Goal: Information Seeking & Learning: Learn about a topic

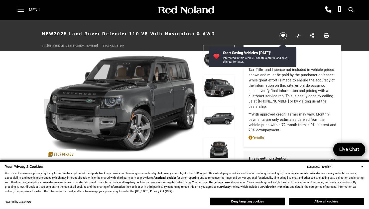
click at [339, 200] on button "Allow all cookies" at bounding box center [326, 201] width 75 height 8
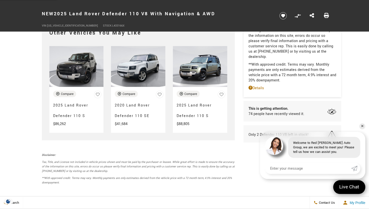
scroll to position [1242, 0]
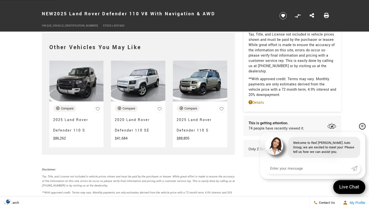
click at [361, 124] on link "✕" at bounding box center [362, 126] width 6 height 6
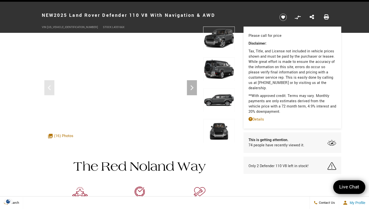
scroll to position [0, 0]
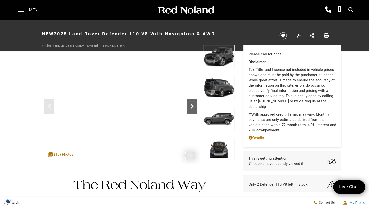
click at [193, 107] on icon "Next" at bounding box center [192, 106] width 10 height 10
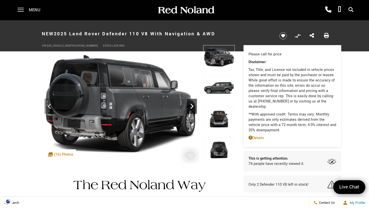
click at [192, 107] on icon "Next" at bounding box center [192, 106] width 10 height 10
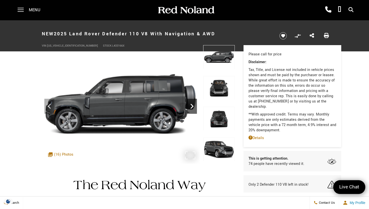
click at [192, 107] on icon "Next" at bounding box center [192, 106] width 10 height 10
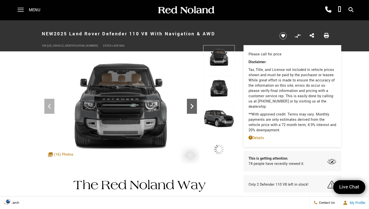
click at [192, 107] on icon "Next" at bounding box center [192, 106] width 10 height 10
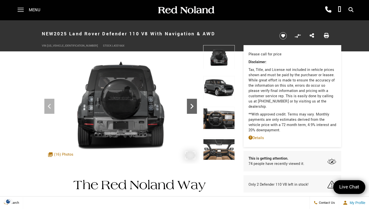
click at [192, 106] on icon "Next" at bounding box center [191, 106] width 3 height 5
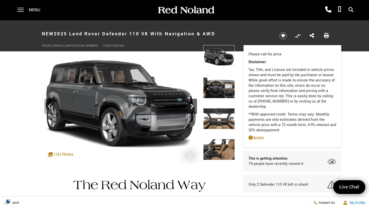
click at [192, 106] on icon "Next" at bounding box center [191, 106] width 3 height 5
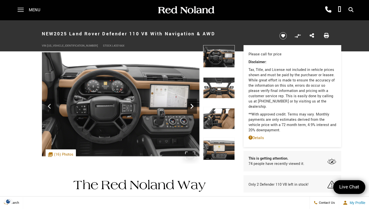
click at [192, 106] on icon "Next" at bounding box center [191, 106] width 3 height 5
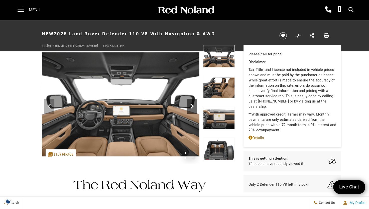
click at [192, 105] on icon "Next" at bounding box center [192, 106] width 10 height 10
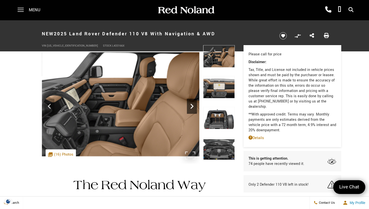
click at [192, 105] on icon "Next" at bounding box center [192, 106] width 10 height 10
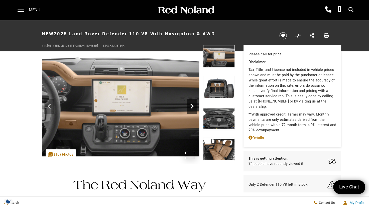
click at [192, 104] on icon "Next" at bounding box center [192, 106] width 10 height 10
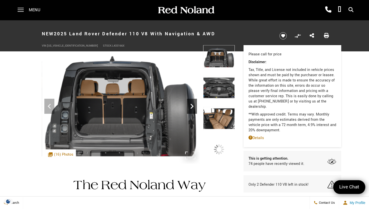
click at [192, 104] on icon "Next" at bounding box center [192, 106] width 10 height 10
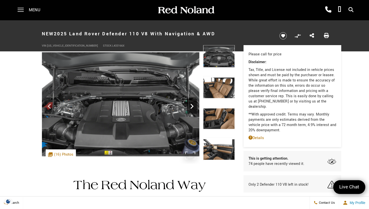
click at [192, 104] on icon "Next" at bounding box center [192, 106] width 10 height 10
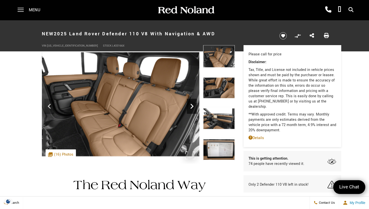
click at [192, 104] on icon "Next" at bounding box center [192, 106] width 10 height 10
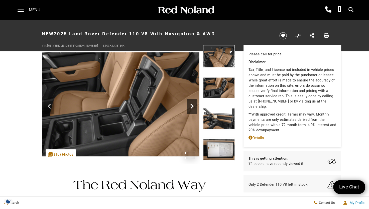
click at [191, 101] on icon "Next" at bounding box center [192, 106] width 10 height 10
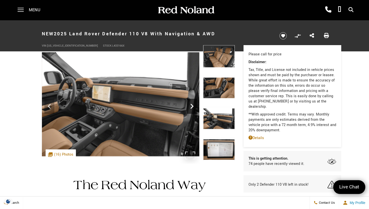
click at [191, 101] on icon "Next" at bounding box center [192, 106] width 10 height 10
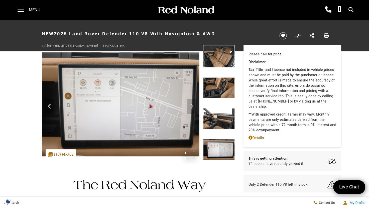
click at [191, 101] on img at bounding box center [120, 104] width 157 height 118
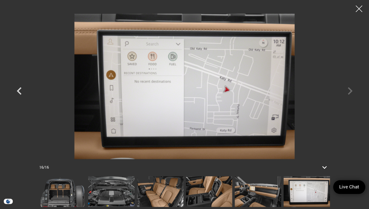
click at [357, 9] on div at bounding box center [358, 8] width 13 height 13
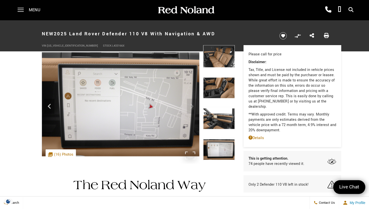
click at [59, 45] on img at bounding box center [120, 104] width 157 height 118
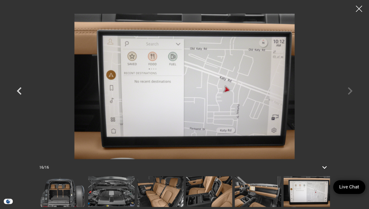
scroll to position [50, 0]
click at [21, 92] on icon "Previous" at bounding box center [19, 90] width 15 height 15
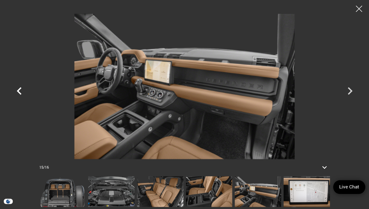
click at [21, 92] on icon "Previous" at bounding box center [19, 90] width 15 height 15
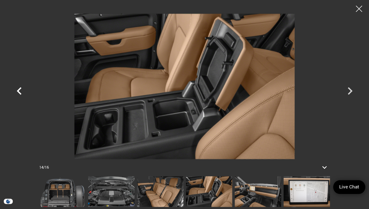
click at [21, 93] on icon "Previous" at bounding box center [19, 90] width 15 height 15
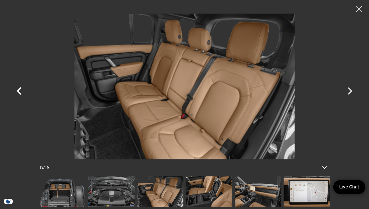
click at [21, 93] on icon "Previous" at bounding box center [19, 90] width 15 height 15
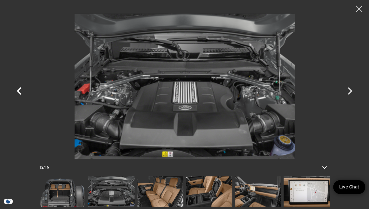
click at [21, 93] on icon "Previous" at bounding box center [19, 90] width 15 height 15
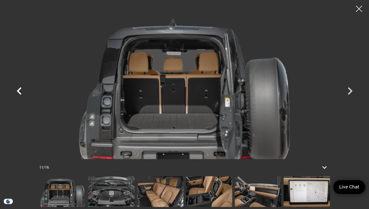
click at [22, 93] on icon "Previous" at bounding box center [19, 90] width 15 height 15
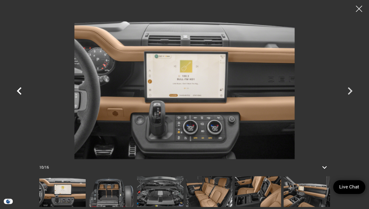
click at [22, 93] on icon "Previous" at bounding box center [19, 90] width 15 height 15
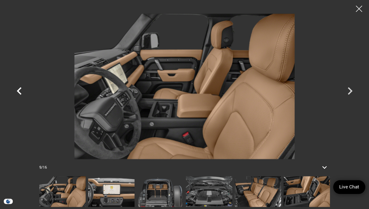
click at [22, 93] on icon "Previous" at bounding box center [19, 90] width 15 height 15
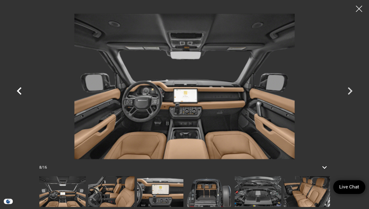
click at [22, 93] on icon "Previous" at bounding box center [19, 90] width 15 height 15
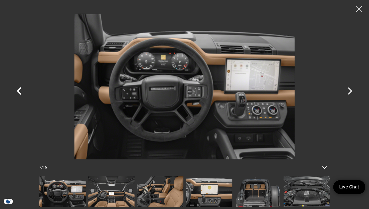
click at [22, 93] on icon "Previous" at bounding box center [19, 90] width 15 height 15
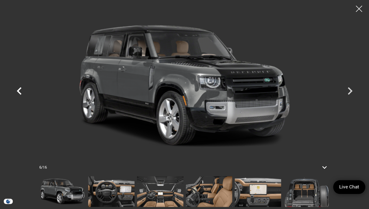
click at [22, 93] on icon "Previous" at bounding box center [19, 90] width 15 height 15
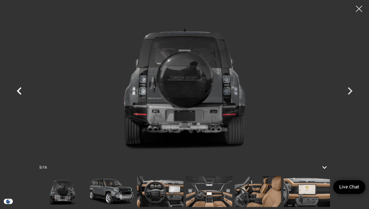
click at [22, 93] on icon "Previous" at bounding box center [19, 90] width 15 height 15
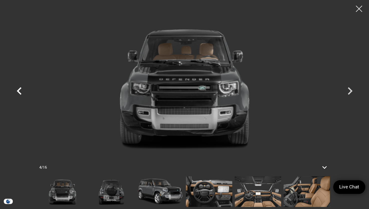
click at [22, 93] on icon "Previous" at bounding box center [19, 90] width 15 height 15
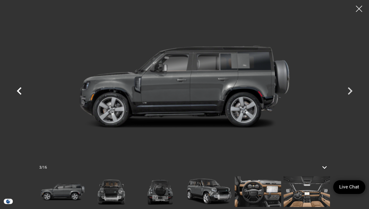
click at [22, 93] on icon "Previous" at bounding box center [19, 90] width 15 height 15
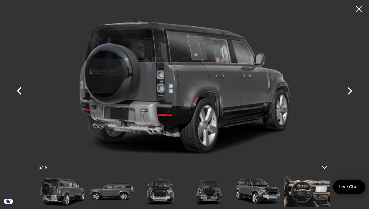
click at [22, 93] on icon "Previous" at bounding box center [19, 90] width 15 height 15
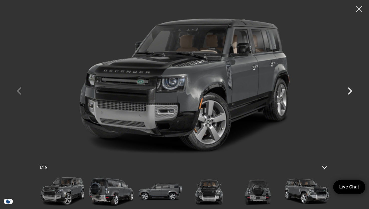
click at [21, 92] on div at bounding box center [184, 86] width 350 height 165
click at [360, 10] on div at bounding box center [358, 8] width 13 height 13
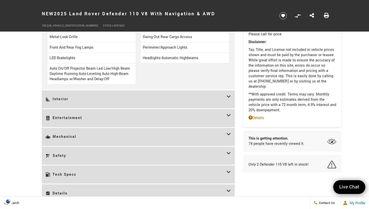
scroll to position [776, 0]
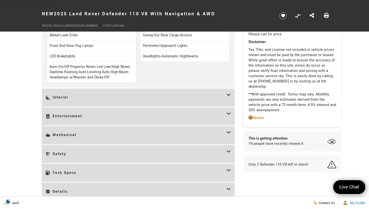
click at [228, 92] on icon at bounding box center [228, 97] width 5 height 11
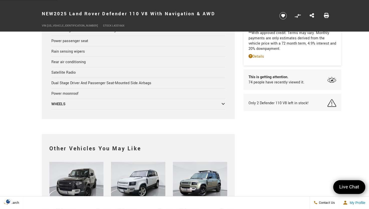
scroll to position [1226, 0]
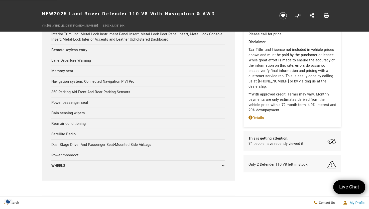
click at [222, 163] on icon at bounding box center [223, 165] width 4 height 4
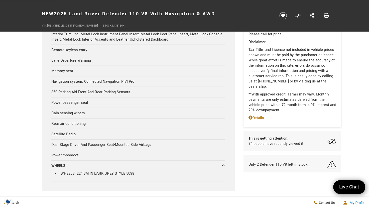
click at [222, 163] on icon at bounding box center [223, 165] width 4 height 4
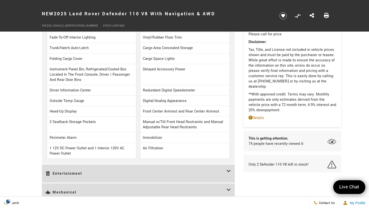
scroll to position [801, 0]
